Goal: Task Accomplishment & Management: Manage account settings

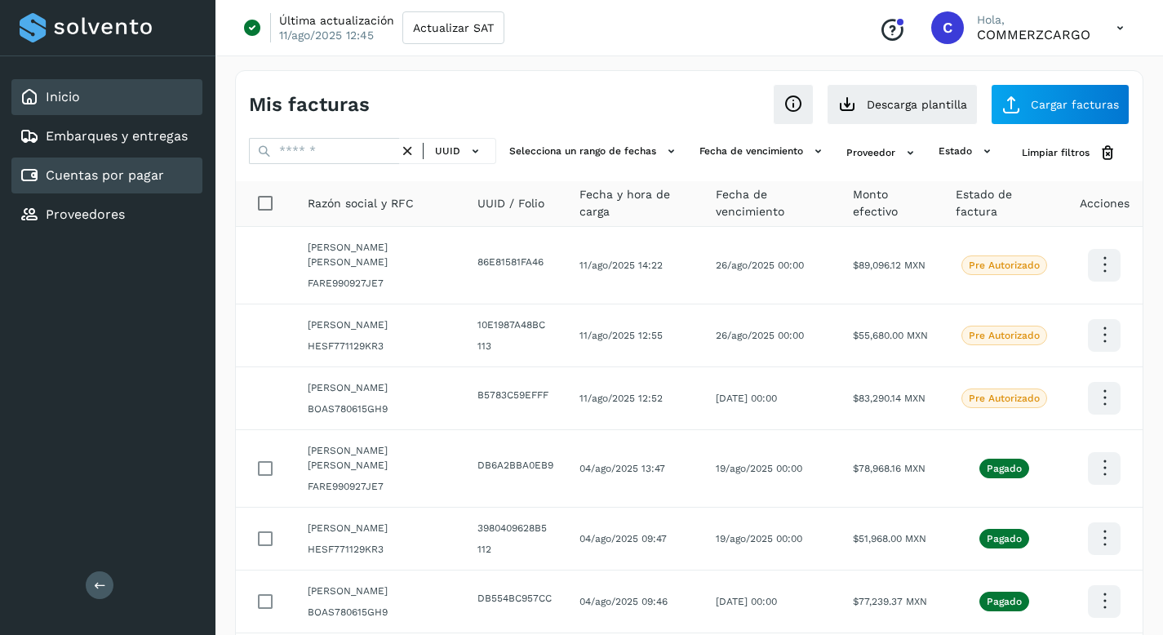
click at [98, 106] on div "Inicio" at bounding box center [106, 97] width 191 height 36
click at [105, 100] on div "Inicio" at bounding box center [106, 97] width 191 height 36
click at [64, 106] on div "Inicio" at bounding box center [50, 97] width 60 height 20
click at [61, 33] on div at bounding box center [108, 27] width 176 height 29
click at [76, 97] on link "Inicio" at bounding box center [63, 97] width 34 height 16
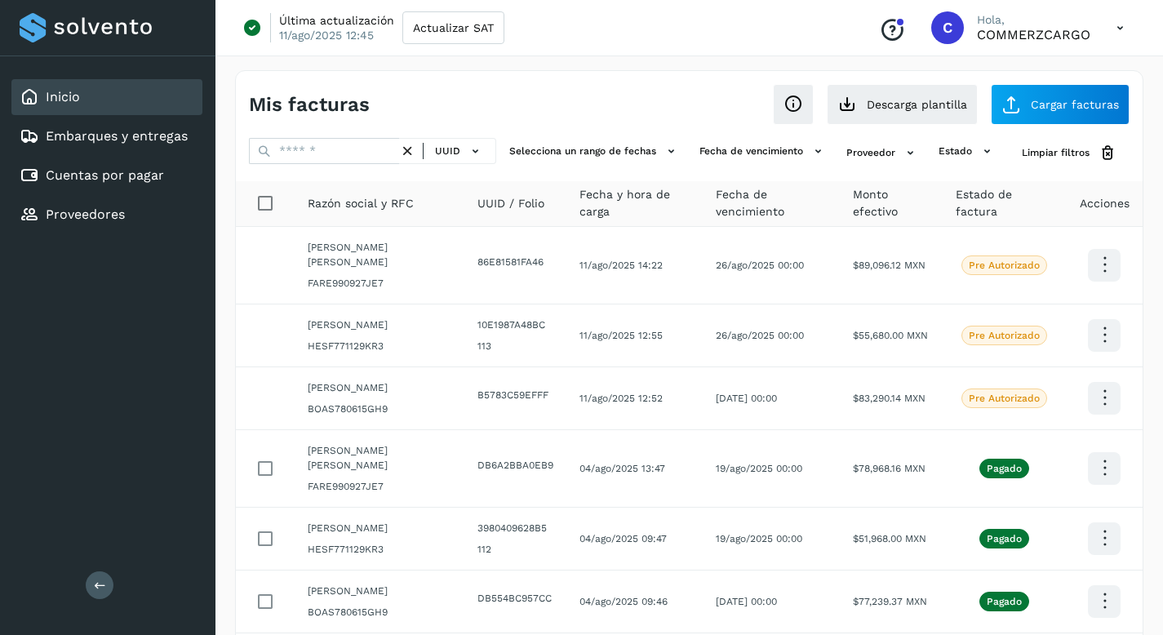
click at [76, 97] on link "Inicio" at bounding box center [63, 97] width 34 height 16
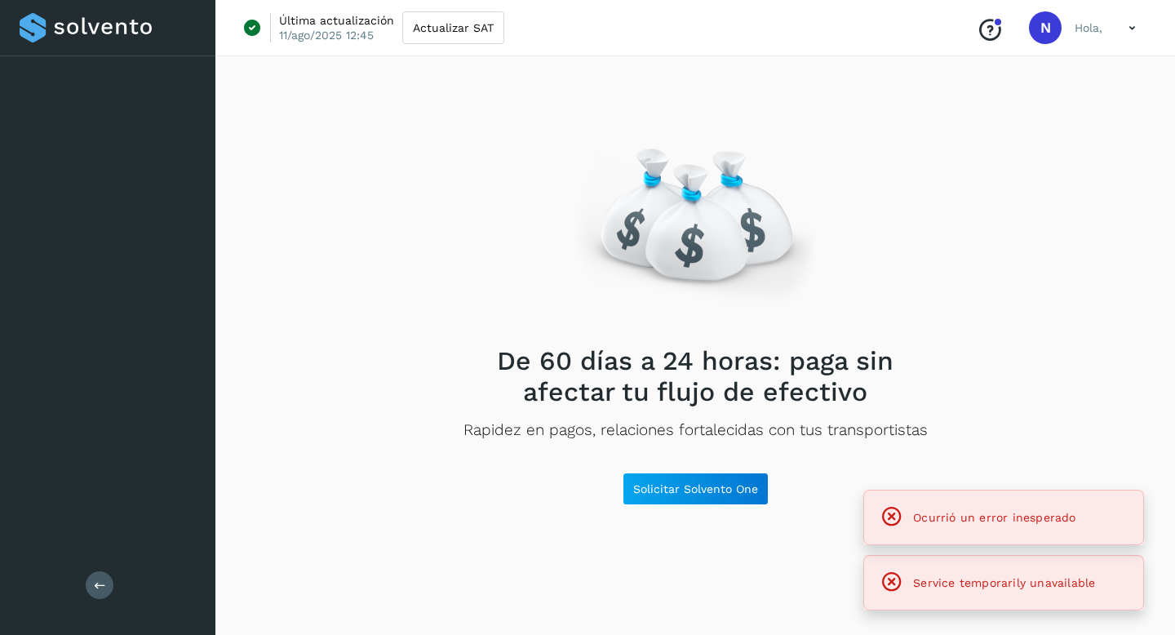
click at [131, 17] on div at bounding box center [108, 27] width 176 height 29
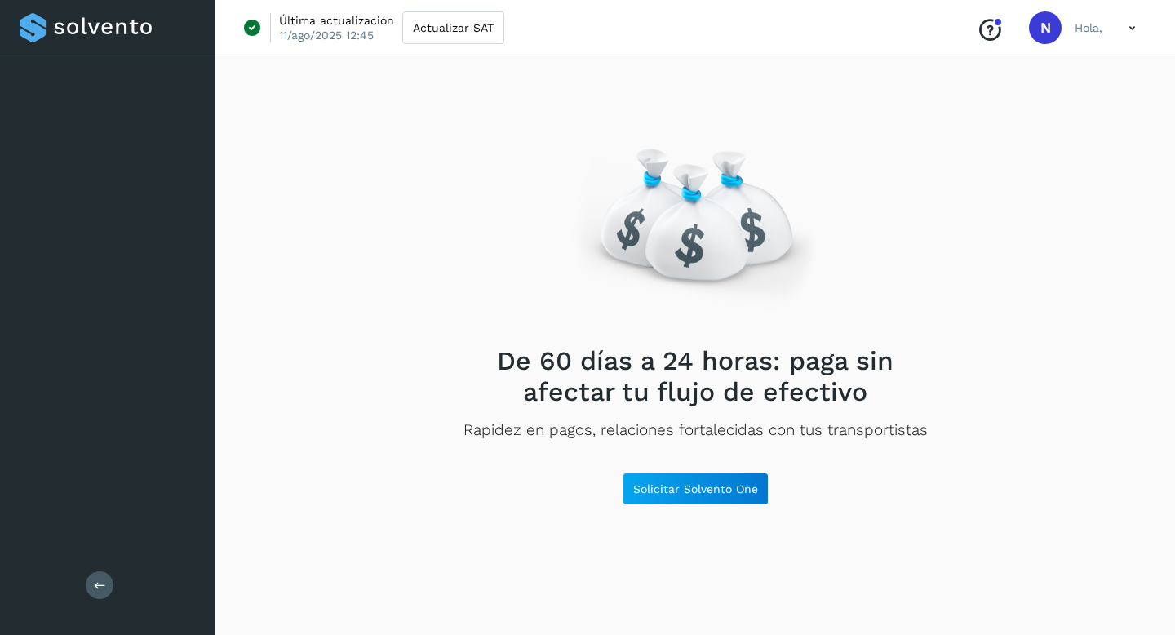
click at [892, 517] on div "De 60 [PERSON_NAME] a 24 horas: paga sin afectar tu flujo de efectivo Rapidez e…" at bounding box center [695, 343] width 960 height 584
click at [65, 32] on div at bounding box center [108, 27] width 176 height 29
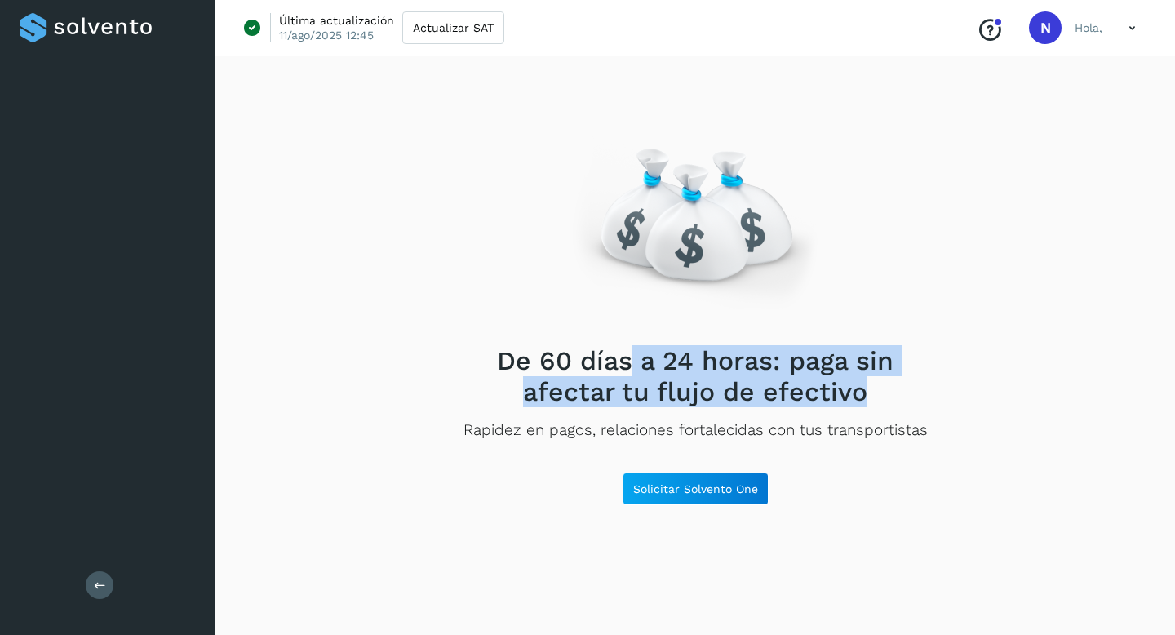
drag, startPoint x: 632, startPoint y: 355, endPoint x: 900, endPoint y: 421, distance: 276.5
click at [934, 407] on div "De 60 [PERSON_NAME] a 24 horas: paga sin afectar tu flujo de efectivo Rapidez e…" at bounding box center [695, 292] width 921 height 445
click at [668, 488] on span "Solicitar Solvento One" at bounding box center [695, 488] width 125 height 11
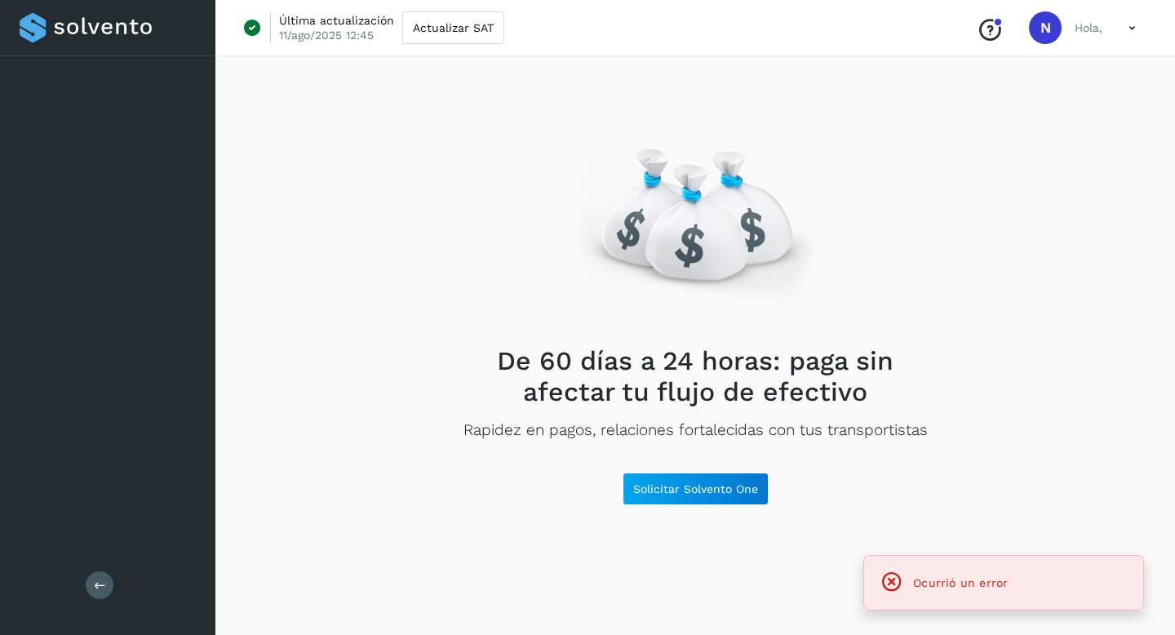
click at [54, 33] on div at bounding box center [108, 27] width 176 height 29
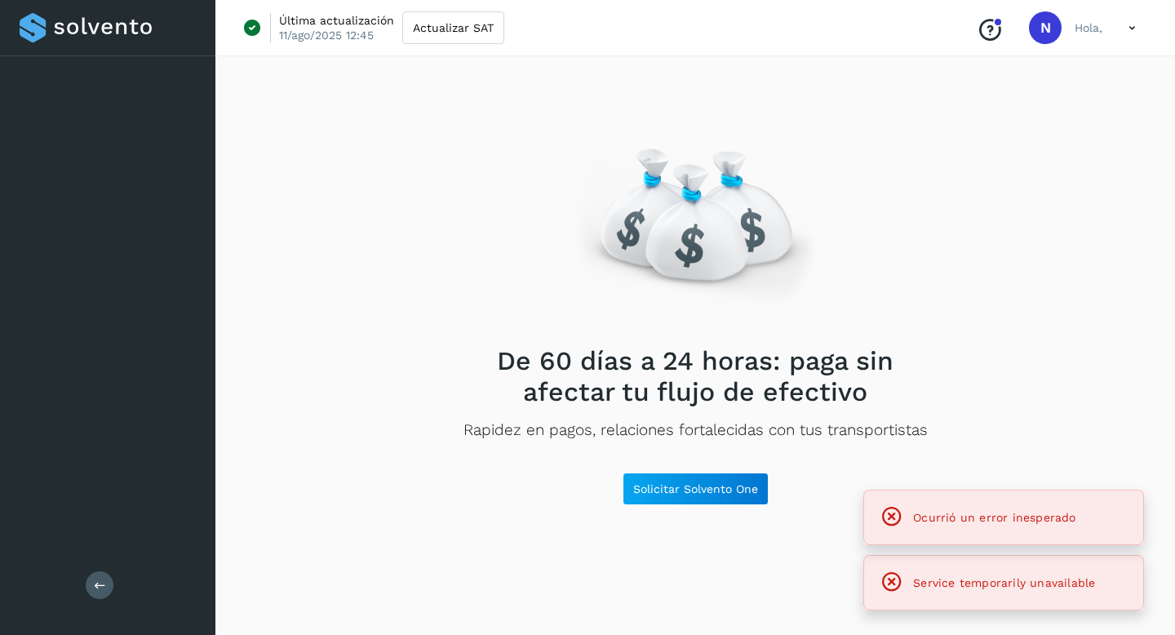
click at [103, 32] on div at bounding box center [108, 27] width 176 height 29
click at [100, 586] on icon at bounding box center [100, 585] width 12 height 12
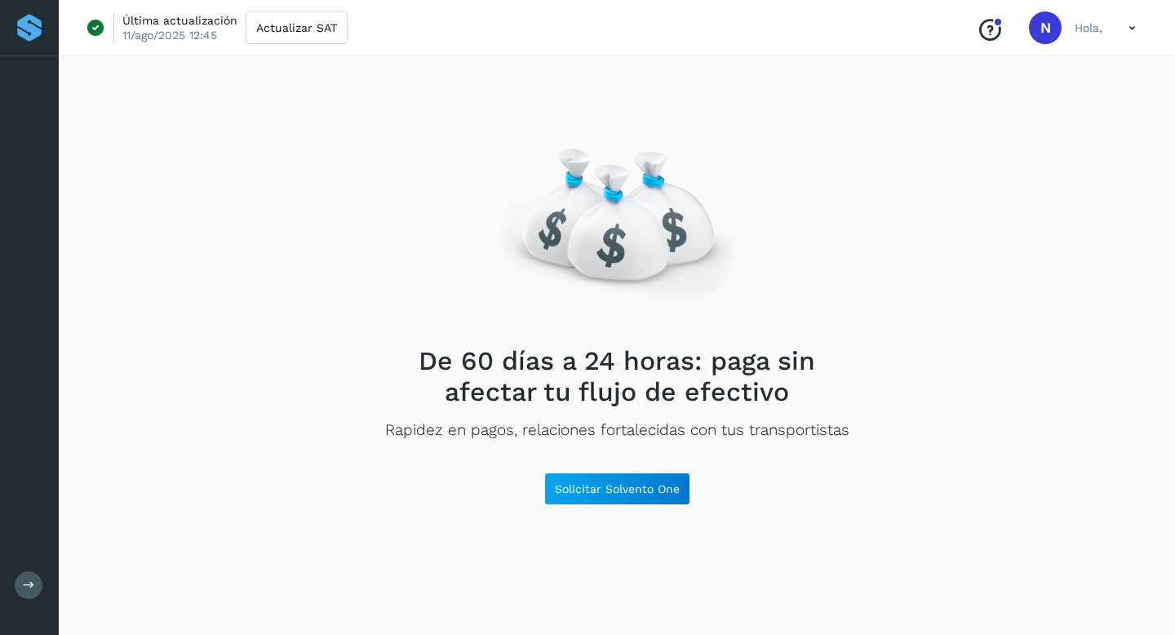
click at [1136, 30] on icon at bounding box center [1132, 27] width 33 height 33
click at [1010, 106] on div "Cerrar sesión" at bounding box center [1051, 105] width 194 height 31
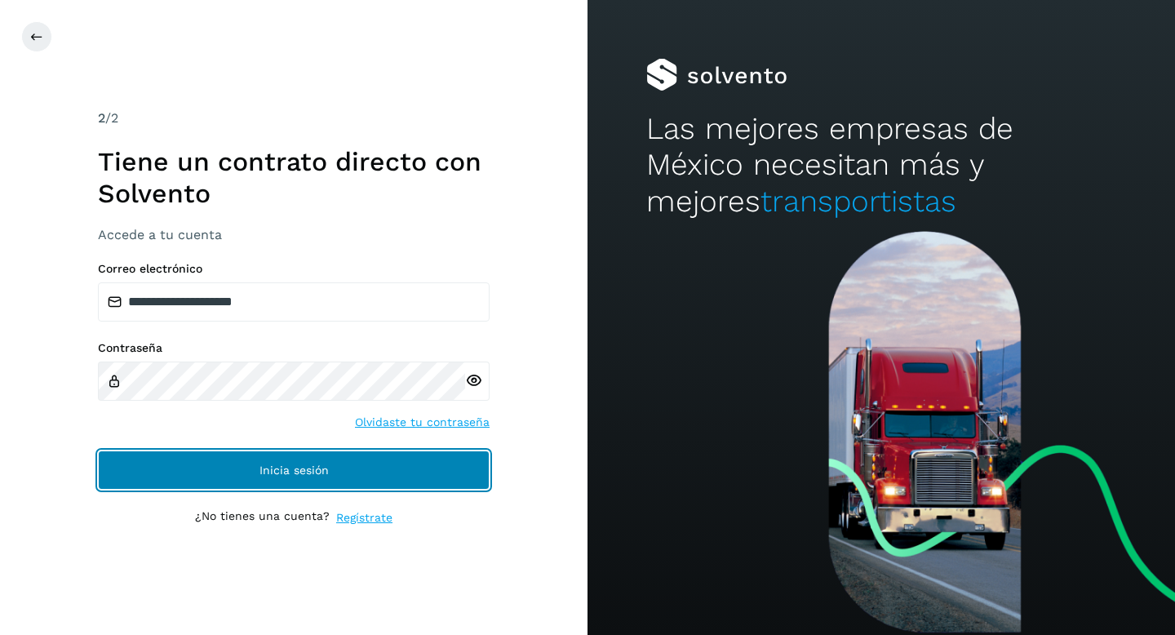
click at [264, 455] on button "Inicia sesión" at bounding box center [294, 469] width 392 height 39
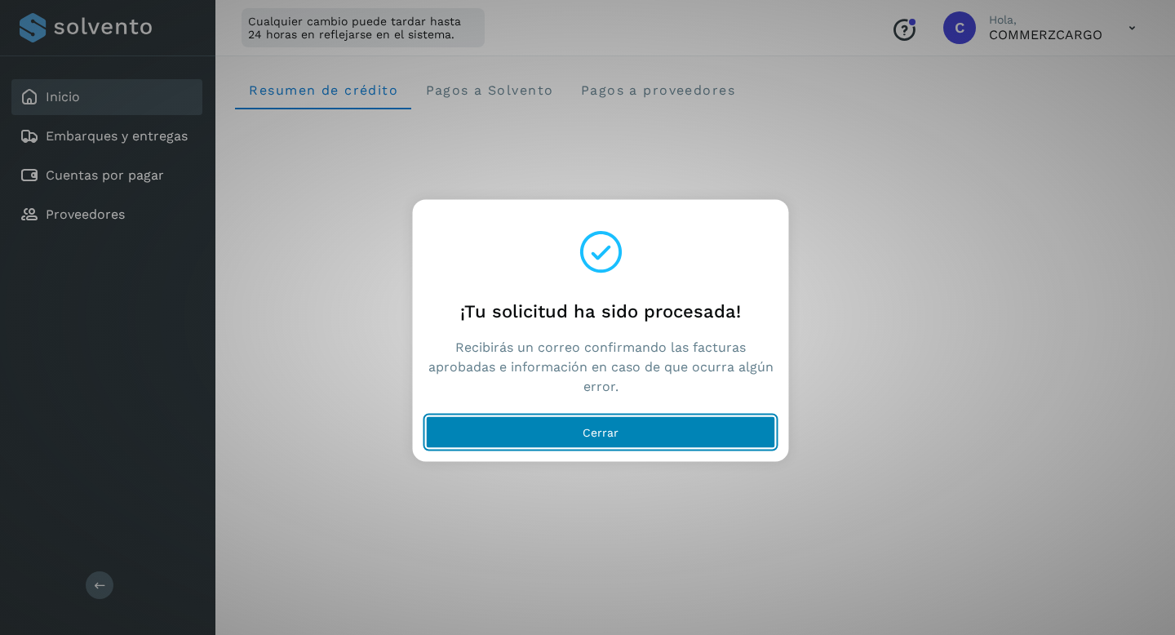
click at [584, 432] on span "Cerrar" at bounding box center [601, 432] width 36 height 11
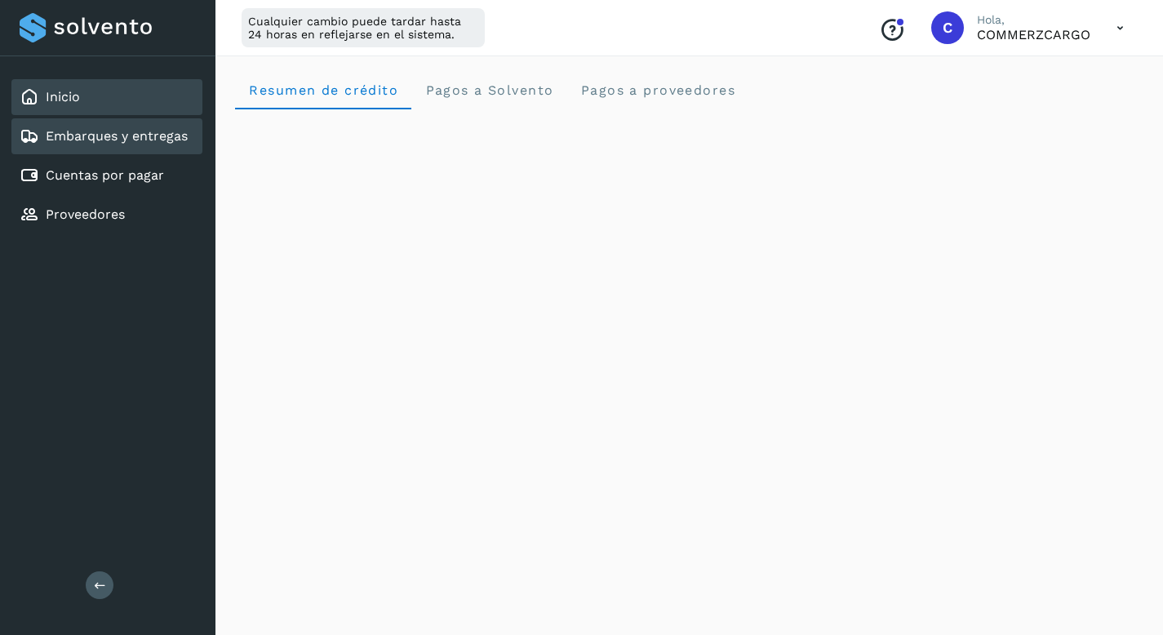
click at [135, 138] on link "Embarques y entregas" at bounding box center [117, 136] width 142 height 16
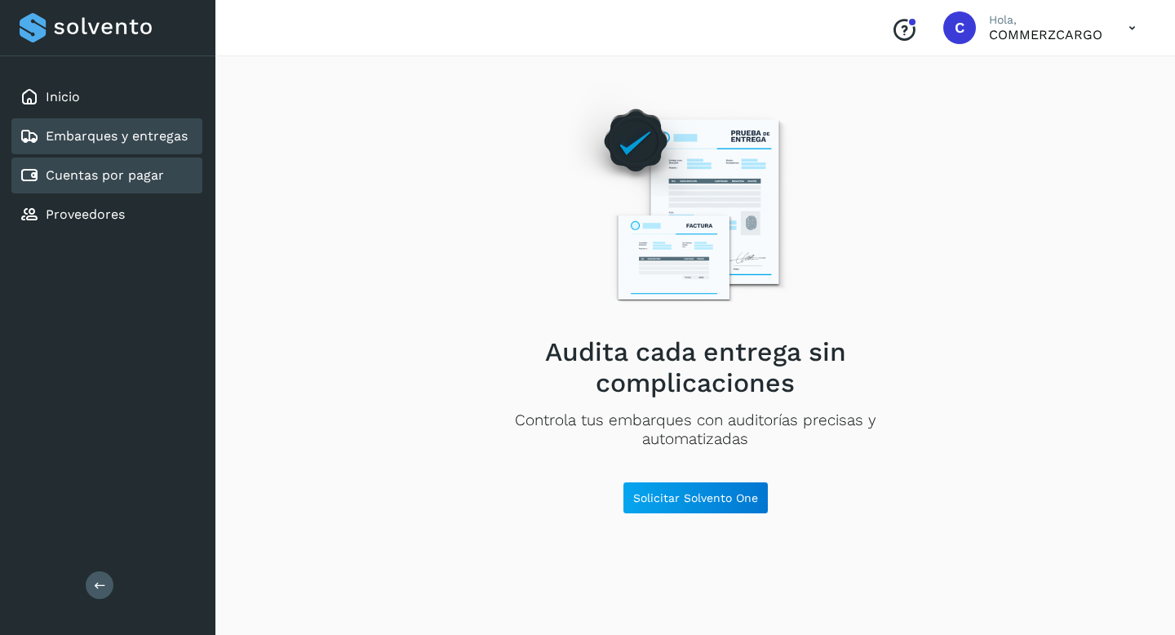
click at [131, 180] on link "Cuentas por pagar" at bounding box center [105, 175] width 118 height 16
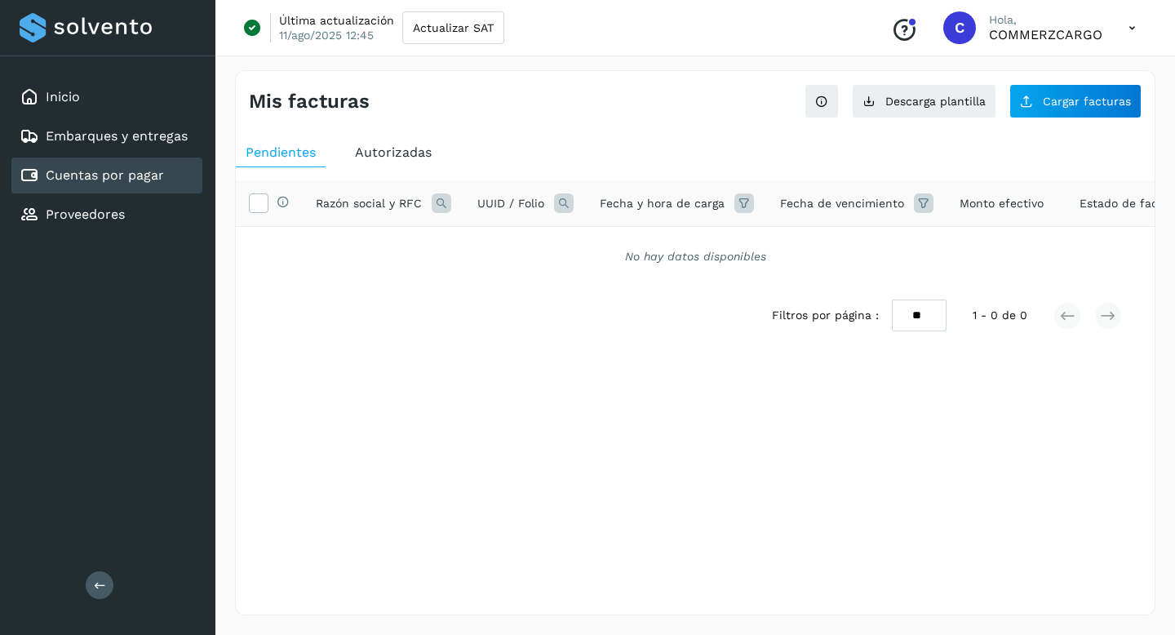
click at [377, 143] on div "Autorizadas" at bounding box center [393, 152] width 96 height 29
